Goal: Task Accomplishment & Management: Use online tool/utility

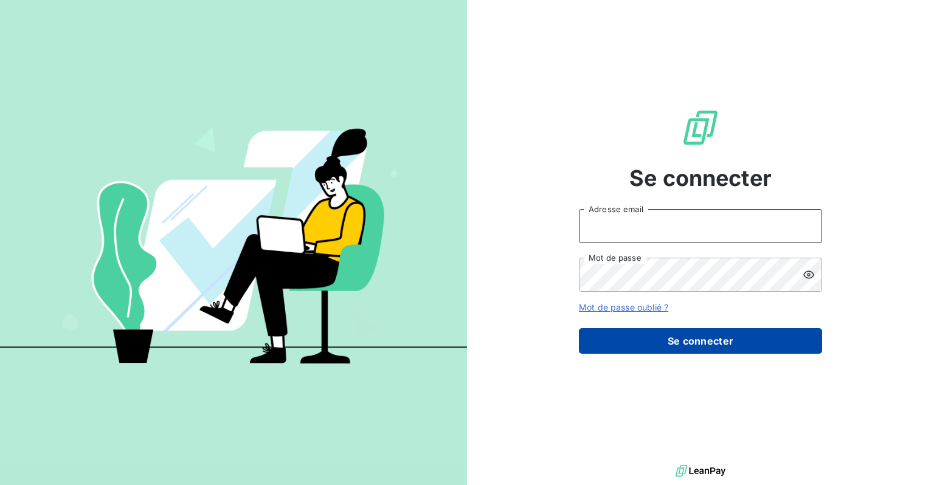
type input "[EMAIL_ADDRESS][DOMAIN_NAME]"
click at [771, 351] on button "Se connecter" at bounding box center [700, 341] width 243 height 26
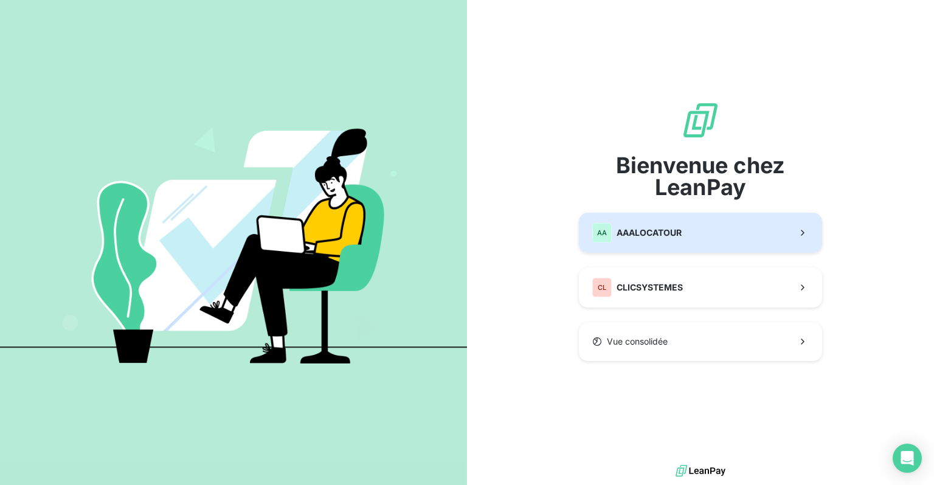
click at [706, 237] on button "AA AAALOCATOUR" at bounding box center [700, 233] width 243 height 40
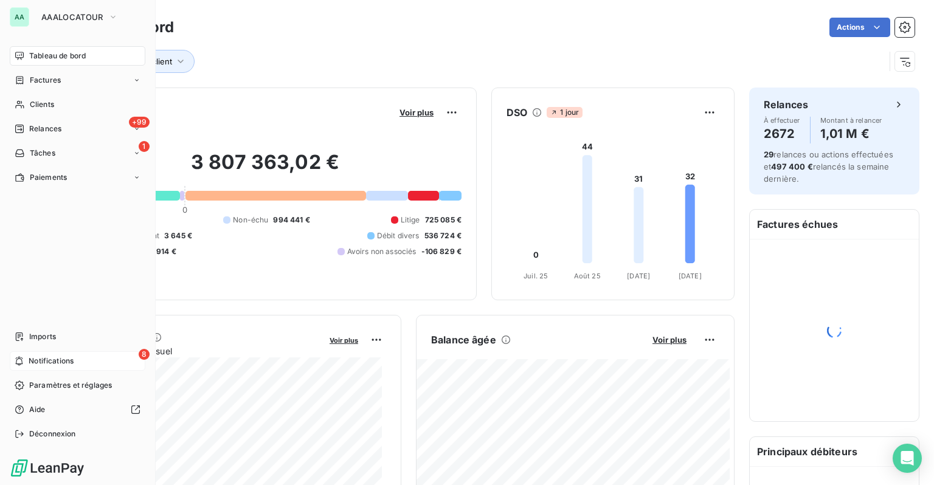
click at [29, 362] on span "Notifications" at bounding box center [51, 361] width 45 height 11
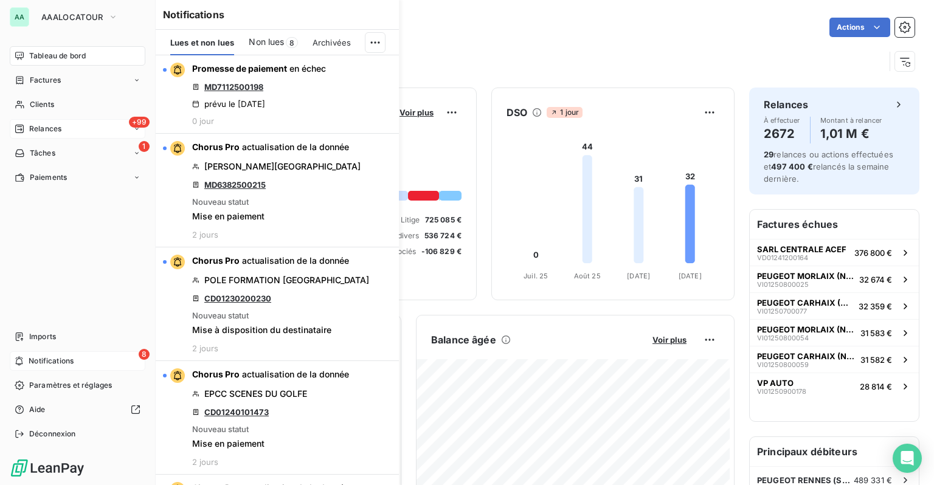
click at [41, 130] on span "Relances" at bounding box center [45, 128] width 32 height 11
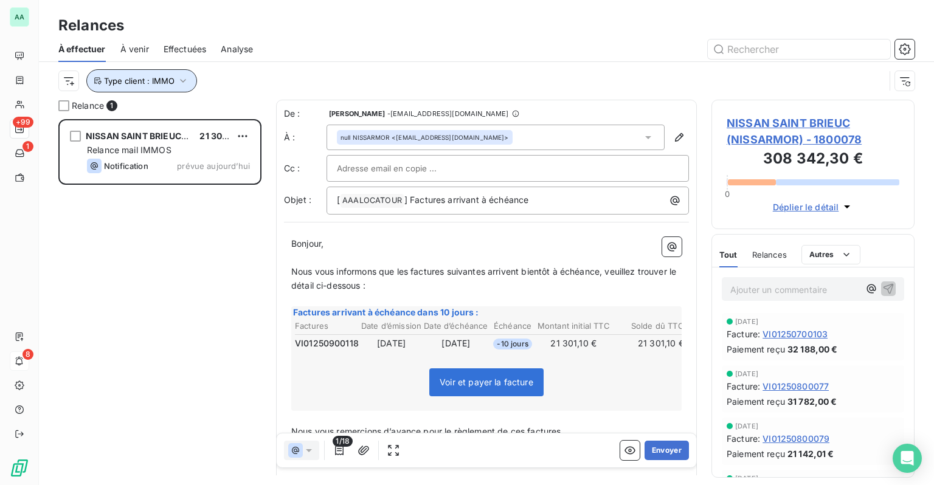
click at [191, 84] on button "Type client : IMMO" at bounding box center [141, 80] width 111 height 23
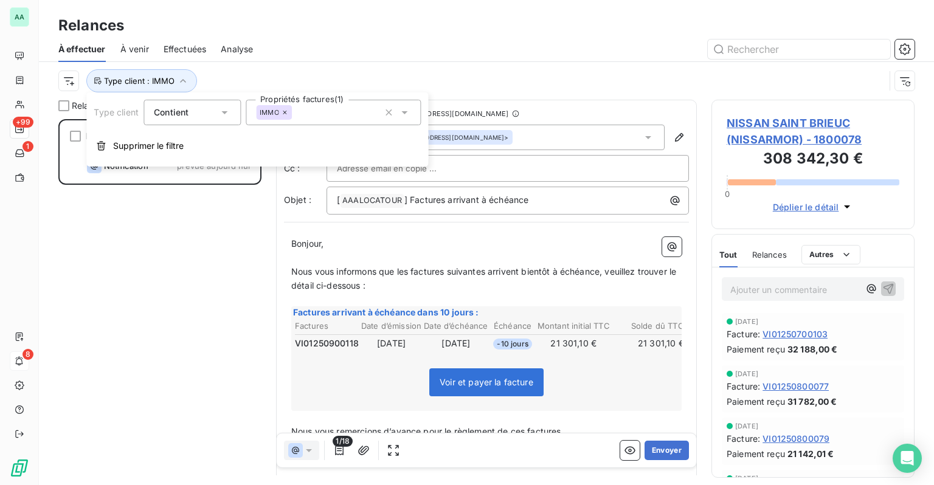
click at [286, 111] on icon at bounding box center [284, 112] width 7 height 7
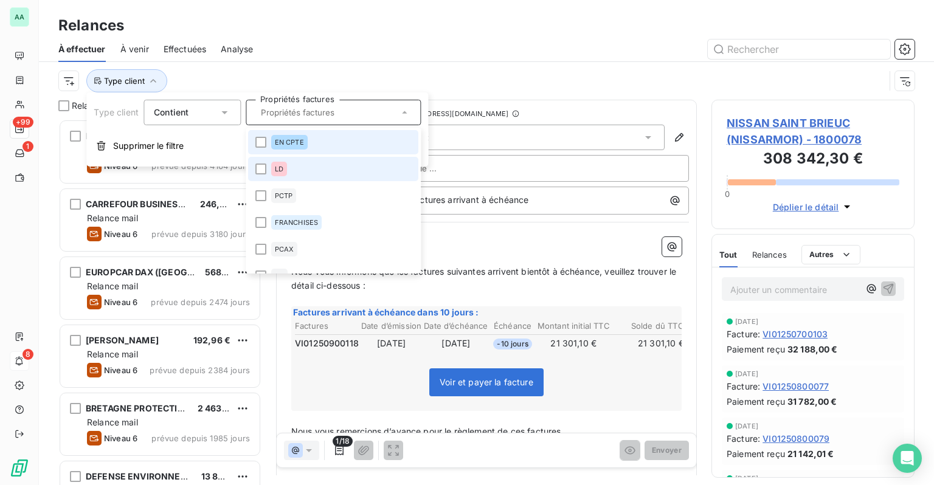
scroll to position [357, 193]
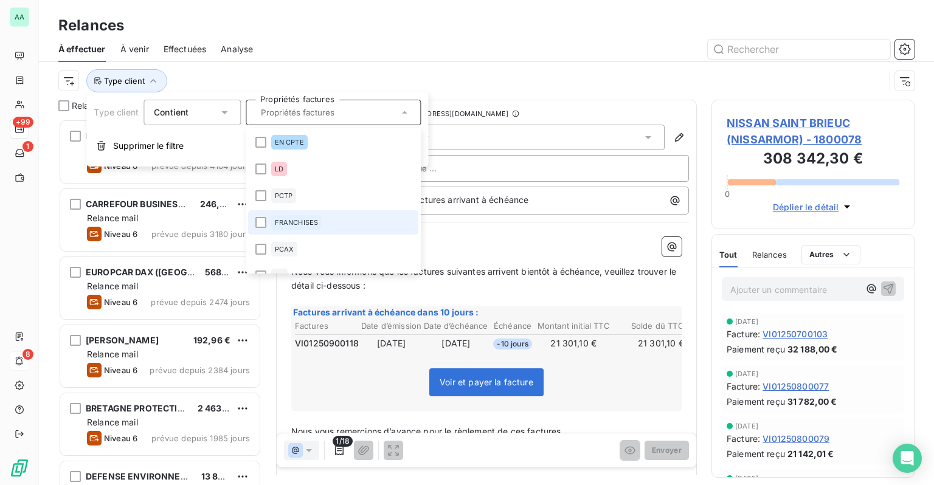
click at [298, 216] on div "FRANCHISES" at bounding box center [296, 222] width 51 height 15
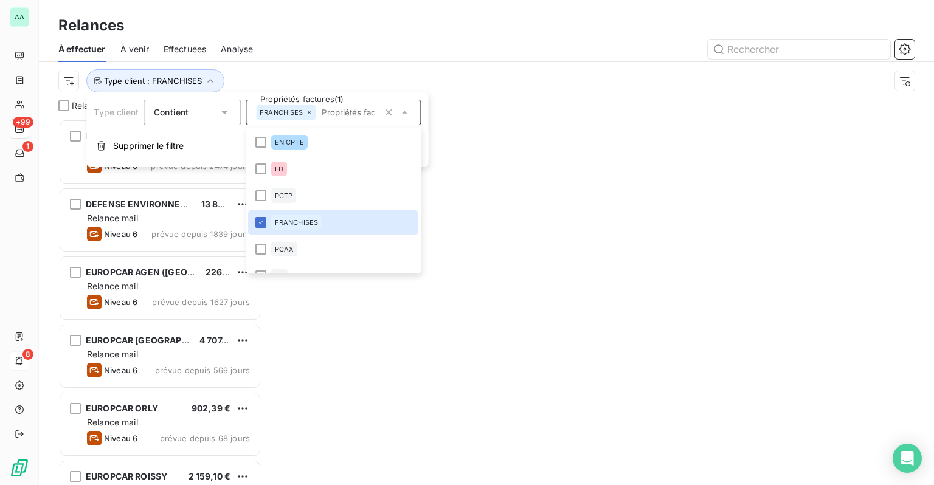
scroll to position [357, 193]
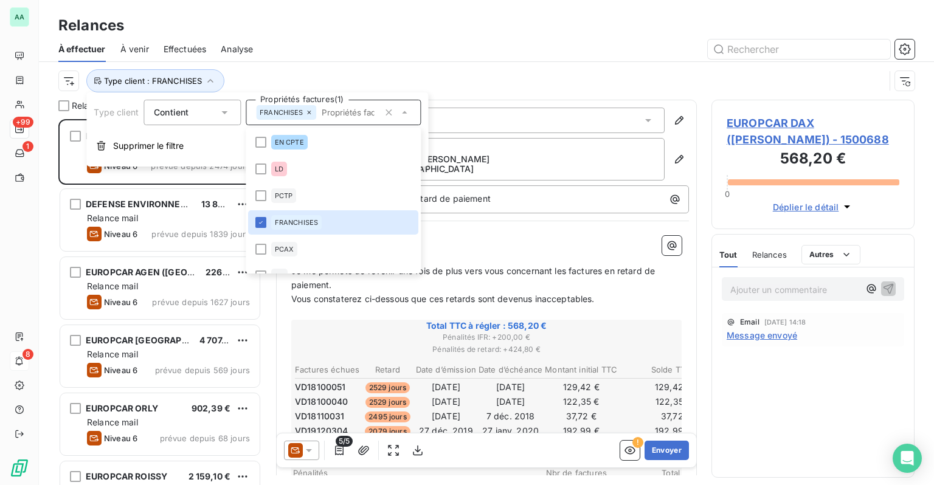
click at [367, 30] on div "Relances" at bounding box center [486, 26] width 895 height 22
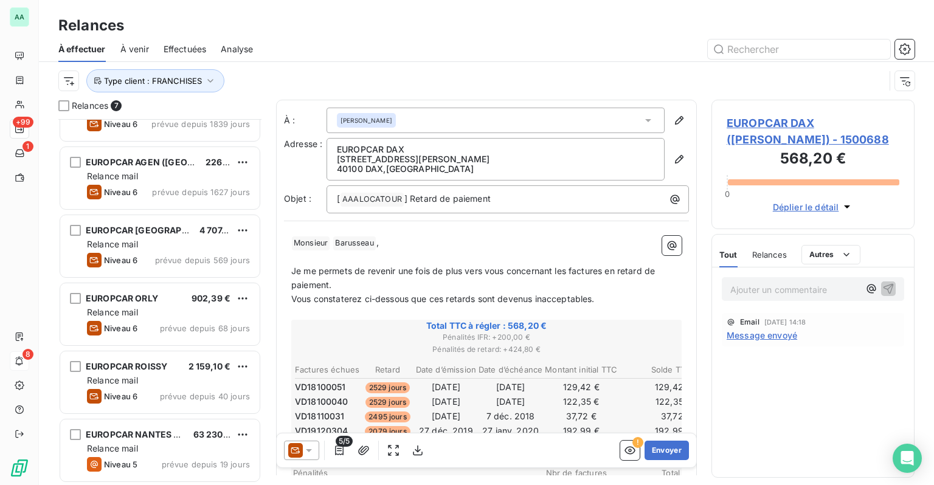
scroll to position [0, 0]
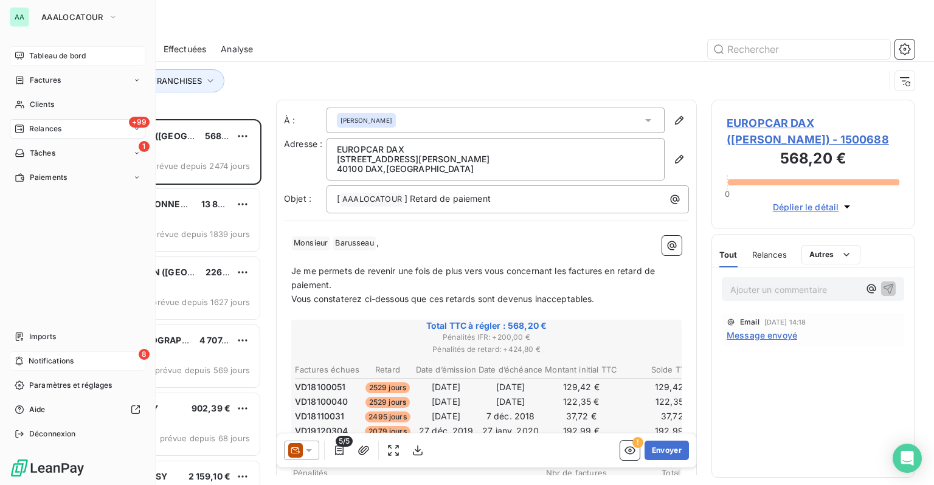
click at [19, 57] on icon at bounding box center [19, 56] width 9 height 8
